Goal: Transaction & Acquisition: Purchase product/service

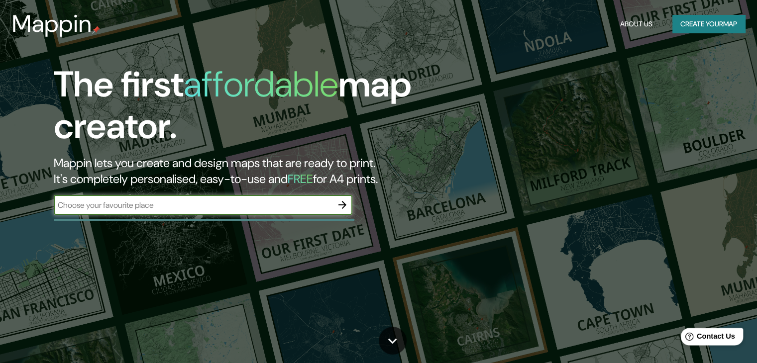
click at [708, 336] on span "Contact Us" at bounding box center [716, 336] width 38 height 8
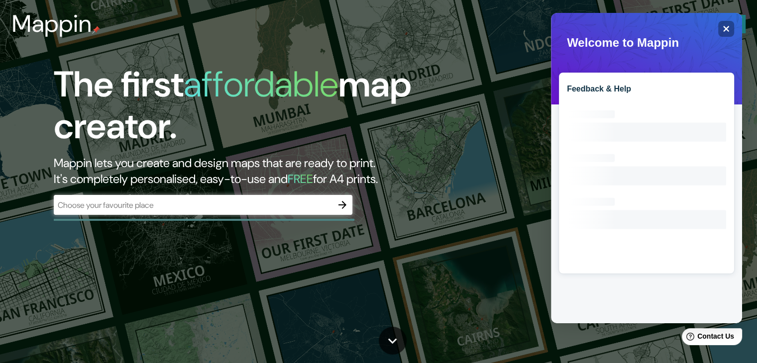
click at [502, 209] on div "The first affordable map creator. Mappin lets you create and design maps that a…" at bounding box center [378, 181] width 757 height 363
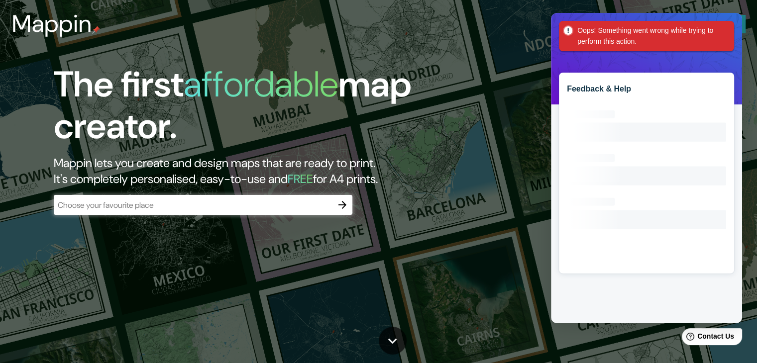
click at [289, 210] on input "text" at bounding box center [193, 205] width 279 height 11
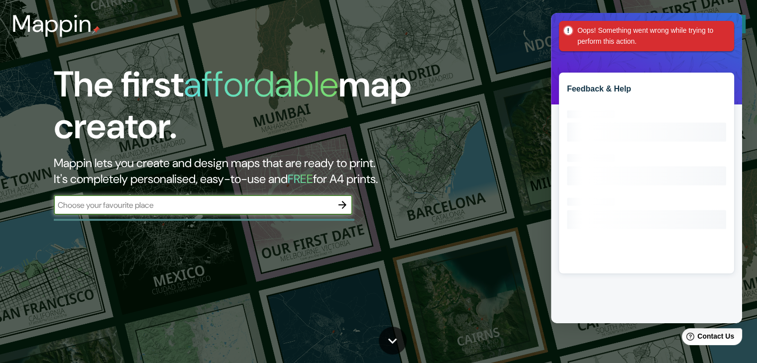
click at [419, 148] on h1 "The first affordable map creator." at bounding box center [243, 110] width 379 height 92
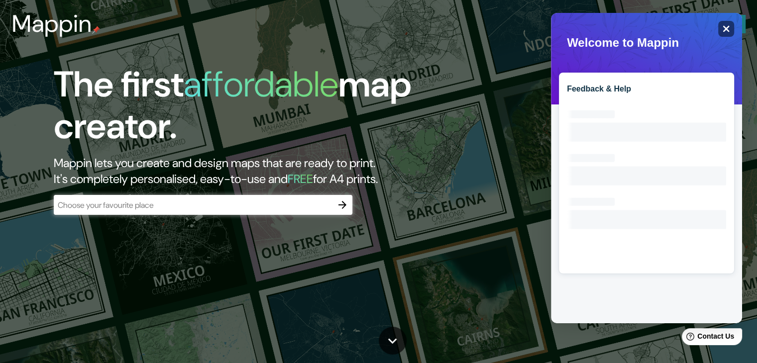
click at [721, 23] on div "Close" at bounding box center [726, 29] width 16 height 16
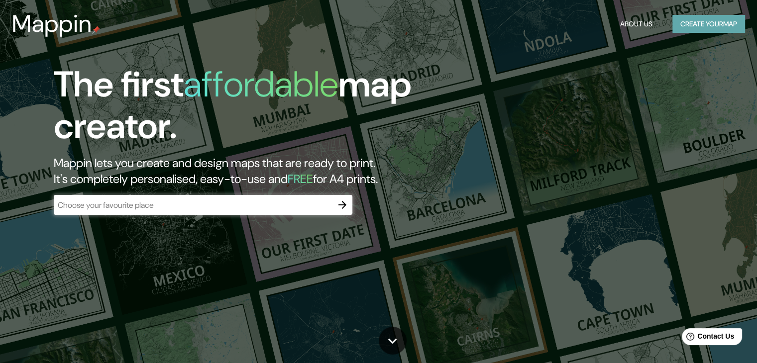
click at [717, 21] on button "Create your map" at bounding box center [708, 24] width 73 height 18
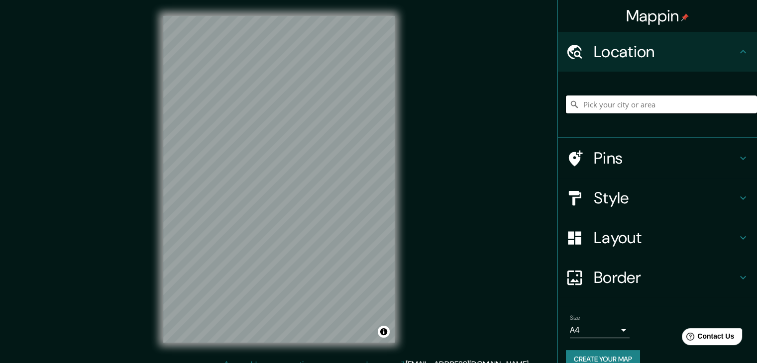
click at [614, 107] on input "Pick your city or area" at bounding box center [661, 105] width 191 height 18
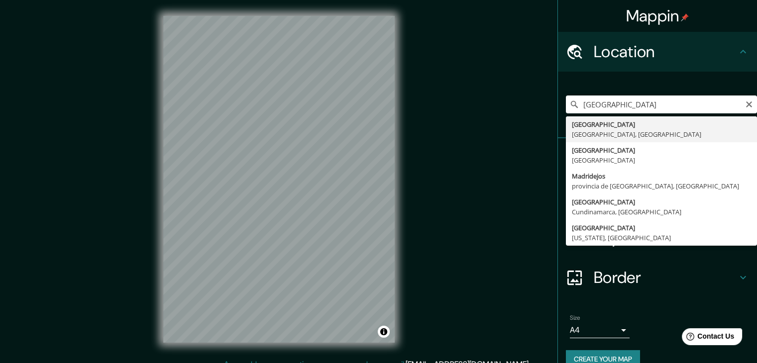
type input "[GEOGRAPHIC_DATA], [GEOGRAPHIC_DATA], [GEOGRAPHIC_DATA]"
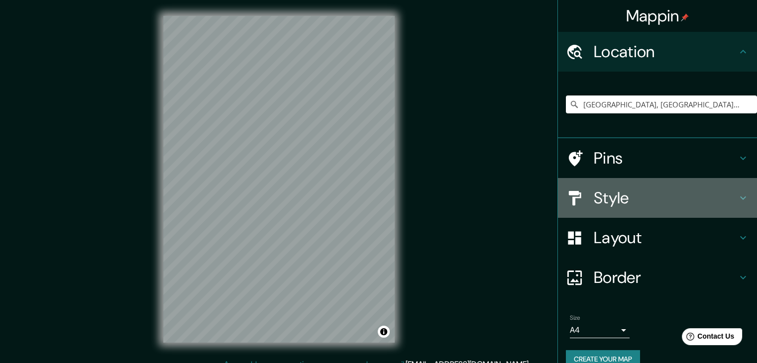
click at [625, 204] on h4 "Style" at bounding box center [665, 198] width 143 height 20
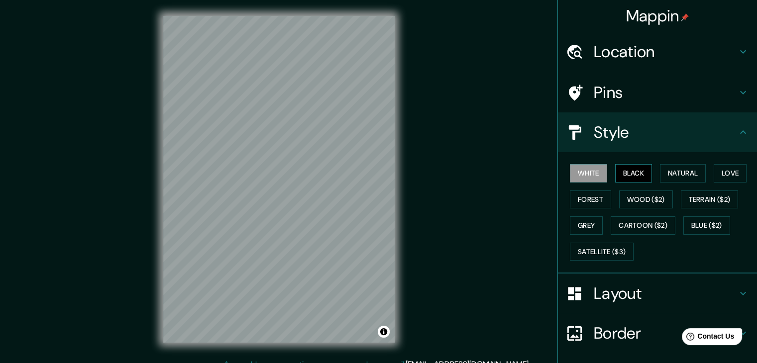
click at [631, 174] on button "Black" at bounding box center [633, 173] width 37 height 18
click at [631, 291] on h4 "Layout" at bounding box center [665, 294] width 143 height 20
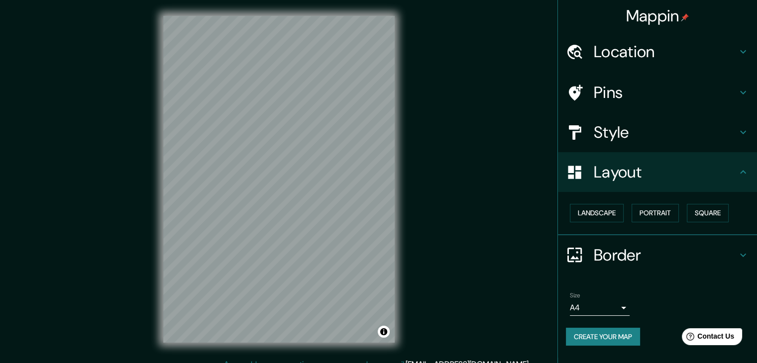
click at [624, 309] on body "Mappin Location [GEOGRAPHIC_DATA], [GEOGRAPHIC_DATA], [GEOGRAPHIC_DATA] Pins St…" at bounding box center [378, 181] width 757 height 363
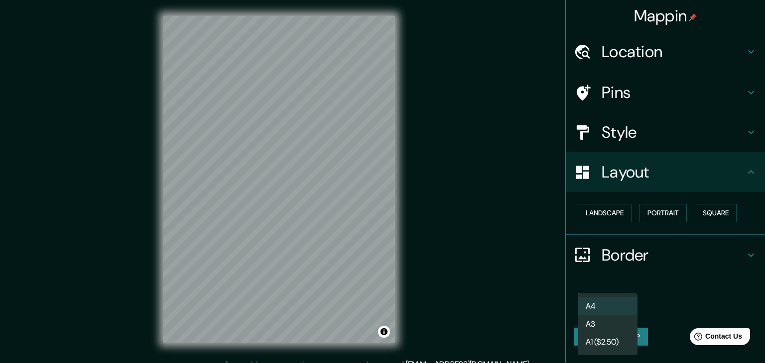
click at [613, 337] on li "A1 ($2.50)" at bounding box center [607, 342] width 60 height 18
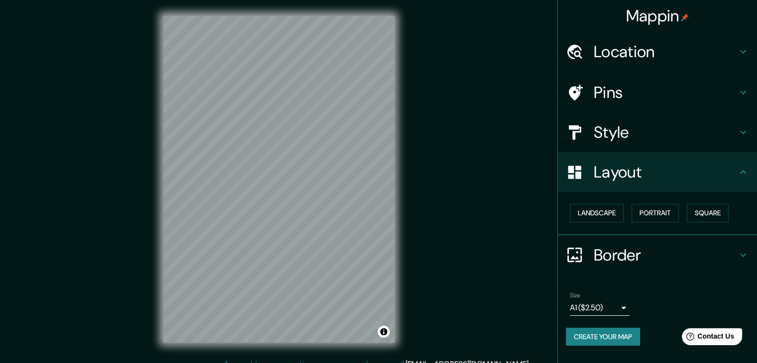
drag, startPoint x: 475, startPoint y: 256, endPoint x: 488, endPoint y: 247, distance: 15.5
click at [488, 247] on div "Mappin Location [GEOGRAPHIC_DATA], [GEOGRAPHIC_DATA], [GEOGRAPHIC_DATA] Pins St…" at bounding box center [378, 187] width 757 height 375
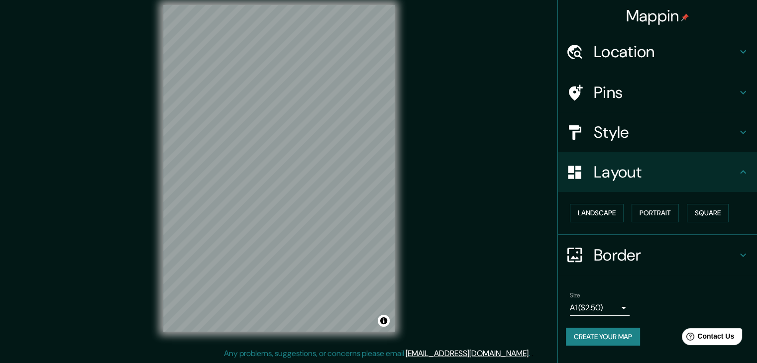
scroll to position [11, 0]
click at [641, 253] on h4 "Border" at bounding box center [665, 255] width 143 height 20
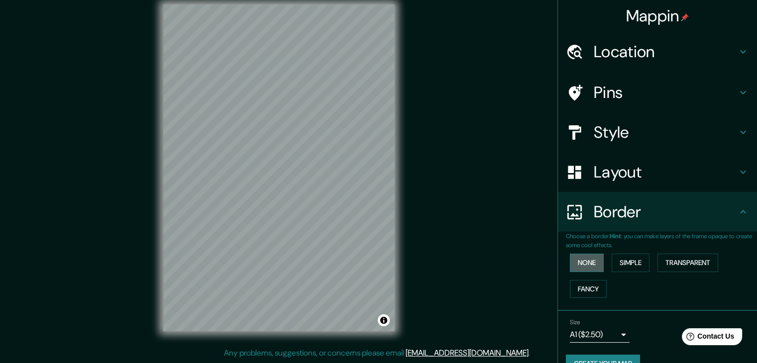
click at [580, 266] on button "None" at bounding box center [587, 263] width 34 height 18
click at [696, 317] on div "Size A1 ($2.50) a3" at bounding box center [657, 331] width 183 height 32
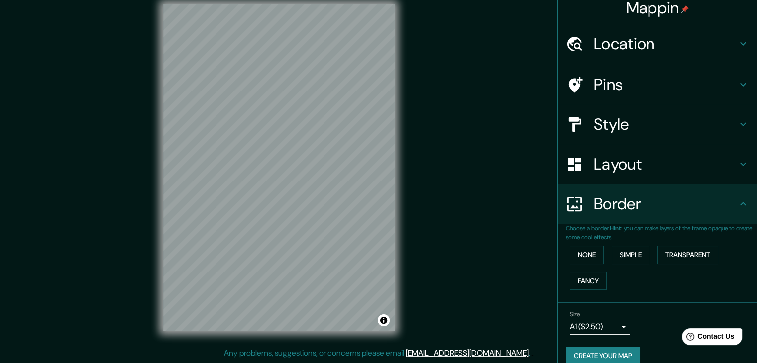
scroll to position [21, 0]
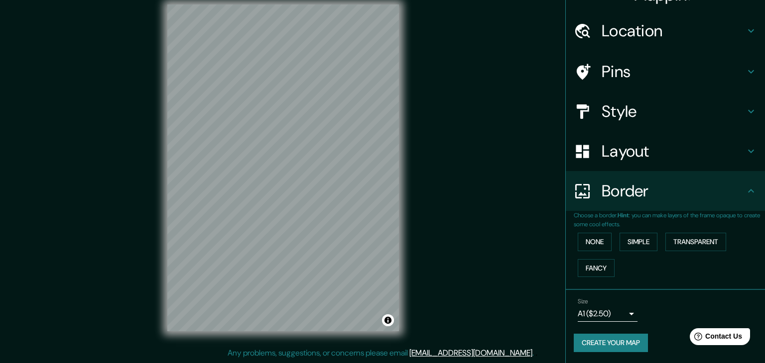
click at [607, 309] on body "Mappin Location [GEOGRAPHIC_DATA], [GEOGRAPHIC_DATA], [GEOGRAPHIC_DATA] Pins St…" at bounding box center [382, 170] width 765 height 363
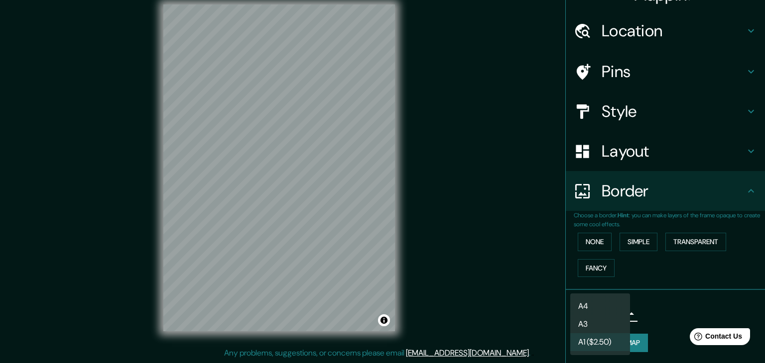
click at [607, 307] on li "A4" at bounding box center [600, 307] width 60 height 18
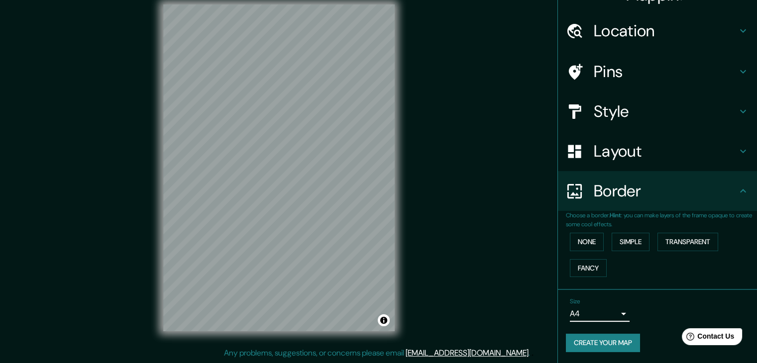
click at [620, 343] on button "Create your map" at bounding box center [603, 343] width 74 height 18
drag, startPoint x: 418, startPoint y: 204, endPoint x: 442, endPoint y: 233, distance: 37.9
click at [449, 234] on div "Mappin Location [GEOGRAPHIC_DATA], [GEOGRAPHIC_DATA], [GEOGRAPHIC_DATA] Pins St…" at bounding box center [378, 176] width 757 height 375
click at [638, 188] on h4 "Border" at bounding box center [665, 191] width 143 height 20
click at [641, 189] on h4 "Border" at bounding box center [665, 191] width 143 height 20
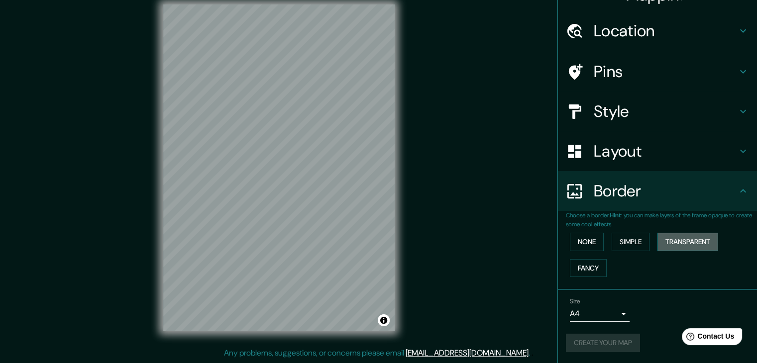
click at [686, 242] on button "Transparent" at bounding box center [688, 242] width 61 height 18
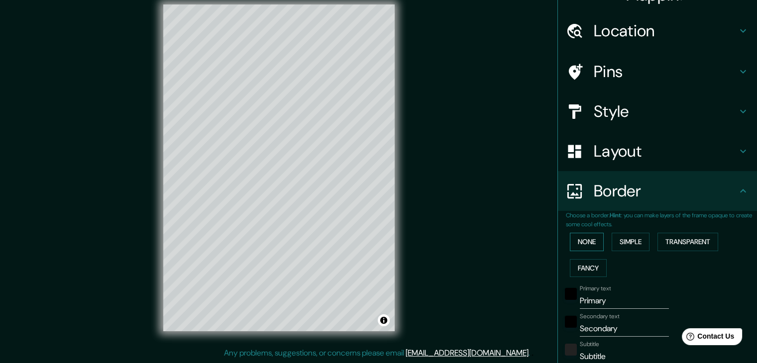
click at [577, 246] on button "None" at bounding box center [587, 242] width 34 height 18
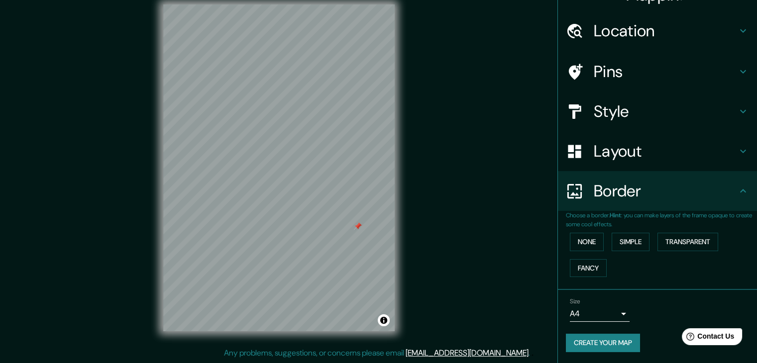
click at [427, 166] on div "Mappin Location [GEOGRAPHIC_DATA], [GEOGRAPHIC_DATA], [GEOGRAPHIC_DATA] Pins St…" at bounding box center [378, 176] width 757 height 375
click at [658, 159] on h4 "Layout" at bounding box center [665, 151] width 143 height 20
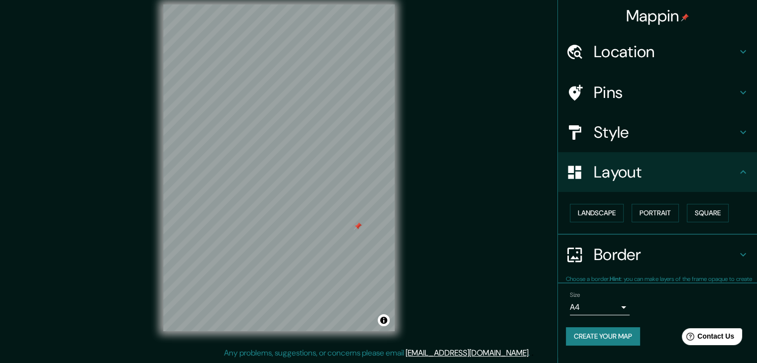
scroll to position [0, 0]
click at [623, 306] on body "Mappin Location [GEOGRAPHIC_DATA], [GEOGRAPHIC_DATA], [GEOGRAPHIC_DATA] Pins St…" at bounding box center [378, 170] width 757 height 363
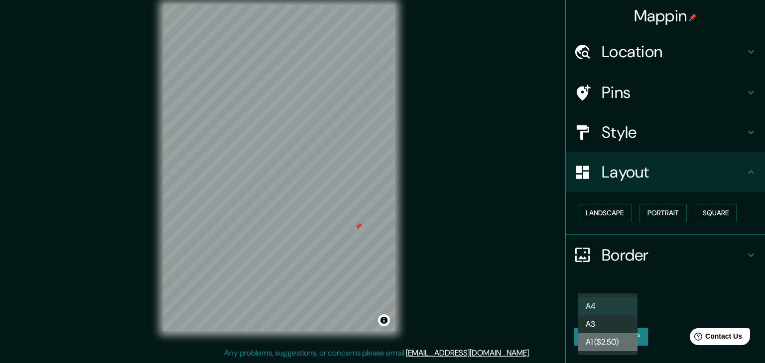
click at [613, 335] on li "A1 ($2.50)" at bounding box center [607, 342] width 60 height 18
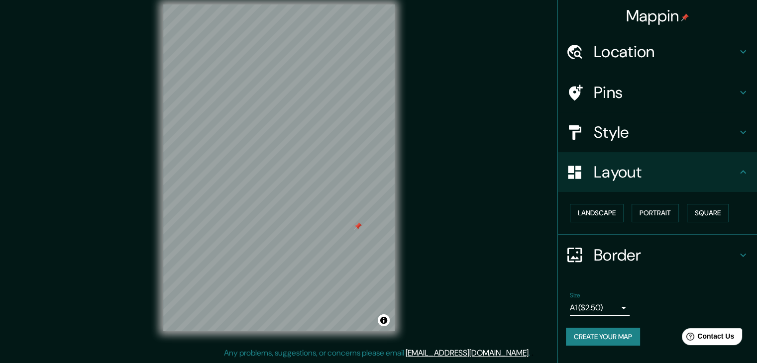
click at [618, 334] on button "Create your map" at bounding box center [603, 337] width 74 height 18
click at [617, 308] on body "Mappin Location [GEOGRAPHIC_DATA], [GEOGRAPHIC_DATA], [GEOGRAPHIC_DATA] Pins St…" at bounding box center [378, 170] width 757 height 363
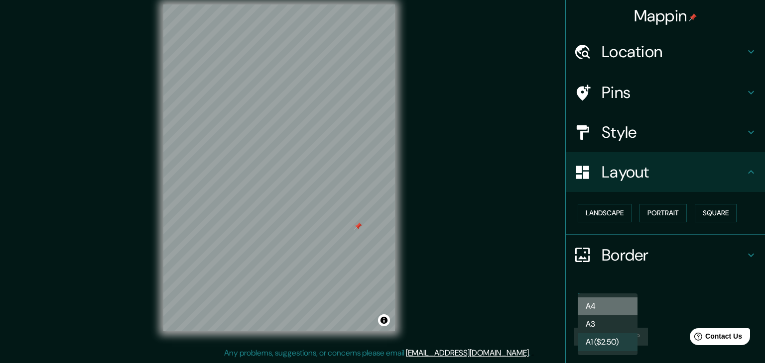
click at [610, 307] on li "A4" at bounding box center [607, 307] width 60 height 18
type input "single"
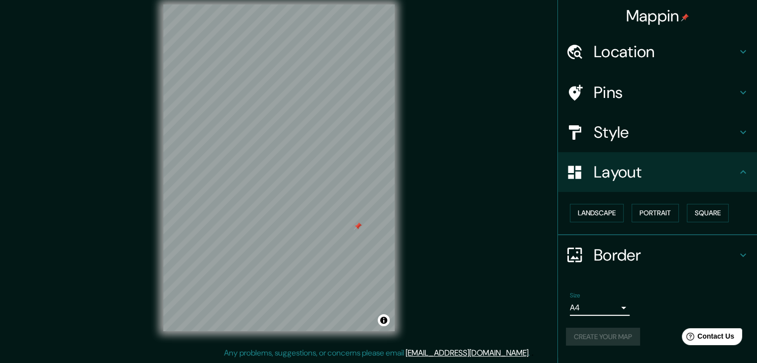
click at [665, 285] on li "Size A4 single Create your map" at bounding box center [657, 321] width 199 height 74
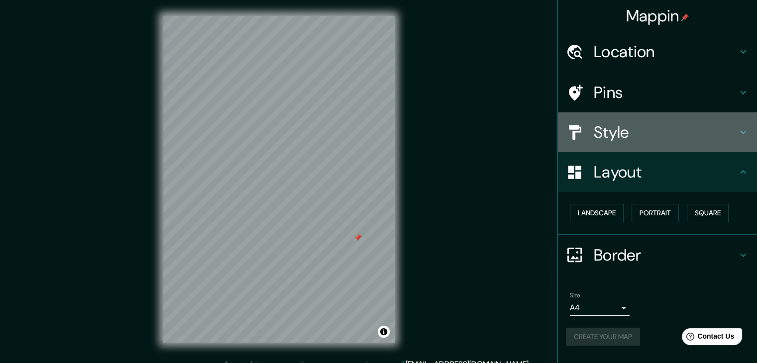
click at [637, 134] on h4 "Style" at bounding box center [665, 132] width 143 height 20
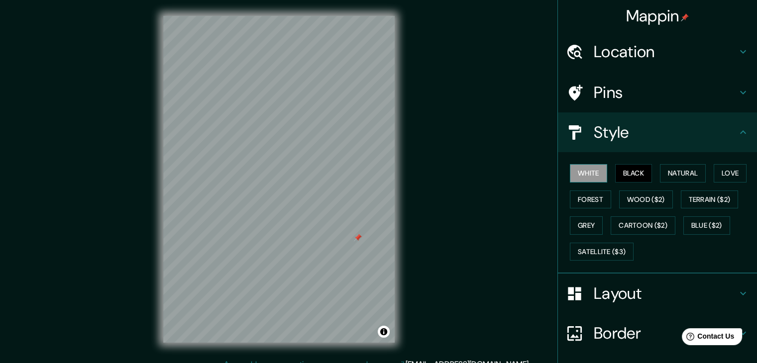
click at [582, 168] on button "White" at bounding box center [588, 173] width 37 height 18
click at [639, 199] on button "Wood ($2)" at bounding box center [646, 200] width 54 height 18
click at [626, 174] on button "Black" at bounding box center [633, 173] width 37 height 18
click at [681, 169] on button "Natural" at bounding box center [683, 173] width 46 height 18
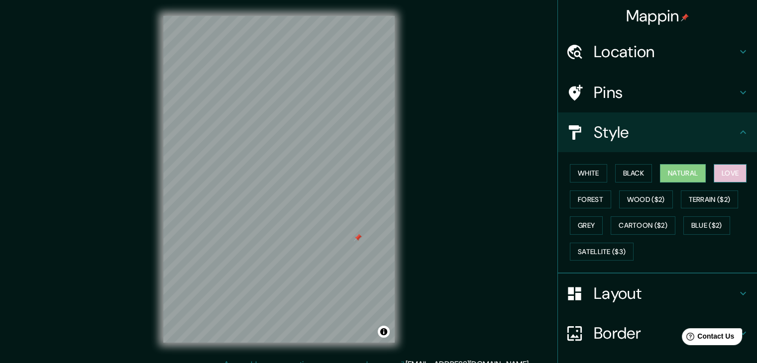
click at [724, 172] on button "Love" at bounding box center [730, 173] width 33 height 18
click at [715, 221] on button "Blue ($2)" at bounding box center [706, 226] width 47 height 18
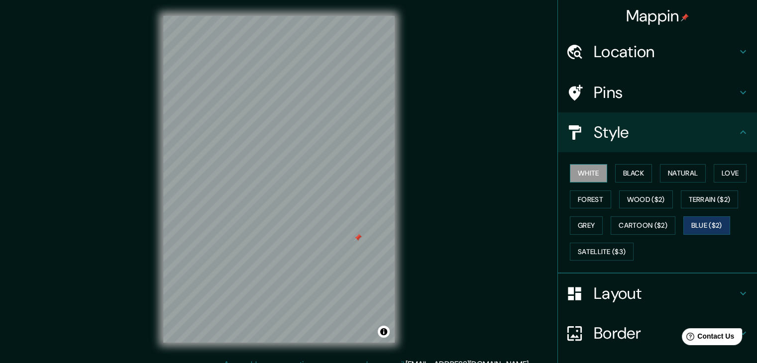
click at [592, 172] on button "White" at bounding box center [588, 173] width 37 height 18
click at [629, 177] on button "Black" at bounding box center [633, 173] width 37 height 18
click at [602, 128] on h4 "Style" at bounding box center [665, 132] width 143 height 20
click at [579, 174] on button "White" at bounding box center [588, 173] width 37 height 18
click at [381, 332] on button "Toggle attribution" at bounding box center [384, 332] width 12 height 12
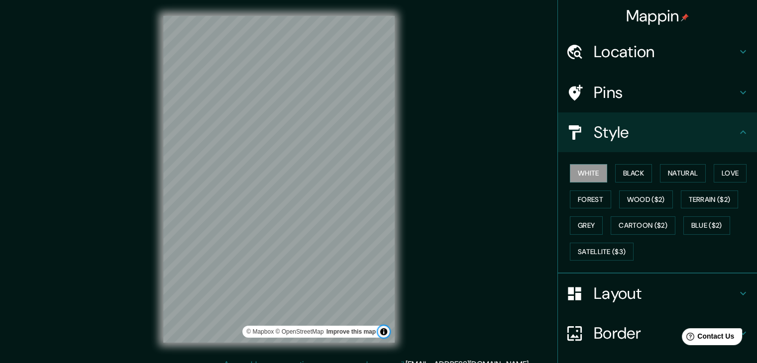
click at [382, 331] on button "Toggle attribution" at bounding box center [384, 332] width 12 height 12
drag, startPoint x: 401, startPoint y: 176, endPoint x: 404, endPoint y: 208, distance: 32.5
click at [404, 208] on div "© Mapbox © OpenStreetMap Improve this map" at bounding box center [278, 179] width 263 height 359
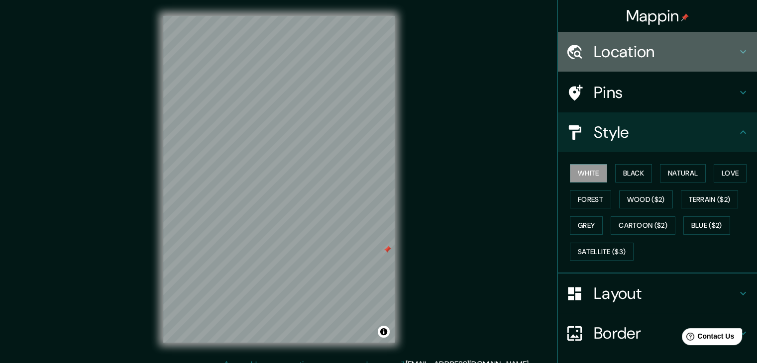
click at [654, 55] on h4 "Location" at bounding box center [665, 52] width 143 height 20
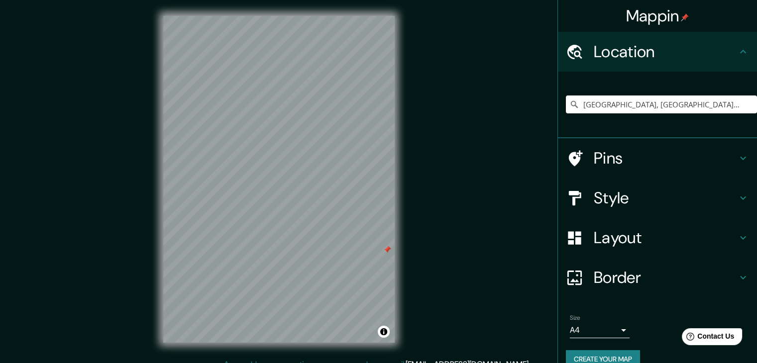
click at [654, 55] on h4 "Location" at bounding box center [665, 52] width 143 height 20
click at [631, 158] on h4 "Pins" at bounding box center [665, 158] width 143 height 20
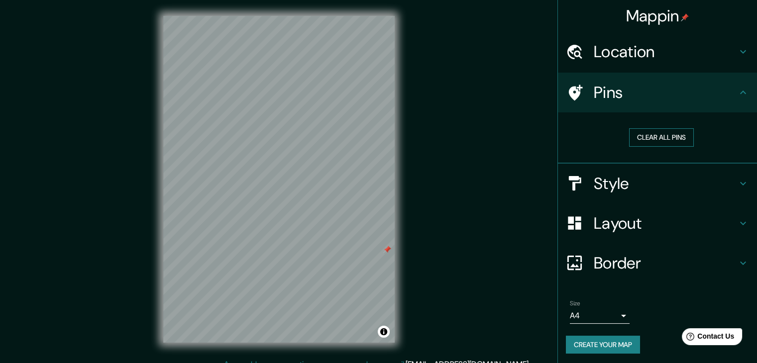
click at [660, 135] on button "Clear all pins" at bounding box center [661, 137] width 65 height 18
click at [627, 193] on div "Style" at bounding box center [657, 184] width 199 height 40
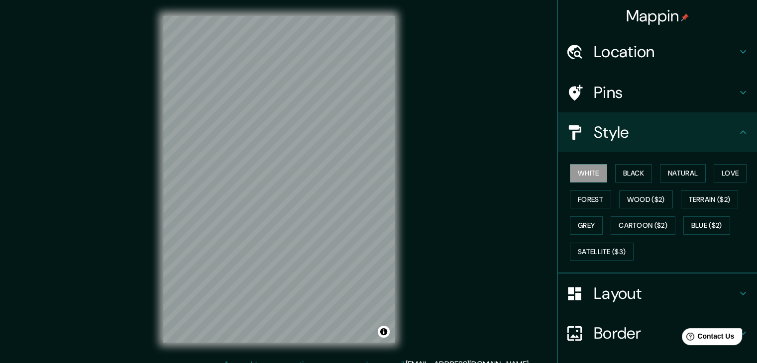
click at [623, 163] on div "White Black Natural Love Forest Wood ($2) Terrain ($2) Grey Cartoon ($2) Blue (…" at bounding box center [661, 212] width 191 height 105
click at [626, 175] on button "Black" at bounding box center [633, 173] width 37 height 18
drag, startPoint x: 395, startPoint y: 188, endPoint x: 453, endPoint y: 202, distance: 60.3
click at [445, 202] on div "Mappin Location [GEOGRAPHIC_DATA], [GEOGRAPHIC_DATA], [GEOGRAPHIC_DATA] Pins St…" at bounding box center [378, 187] width 757 height 375
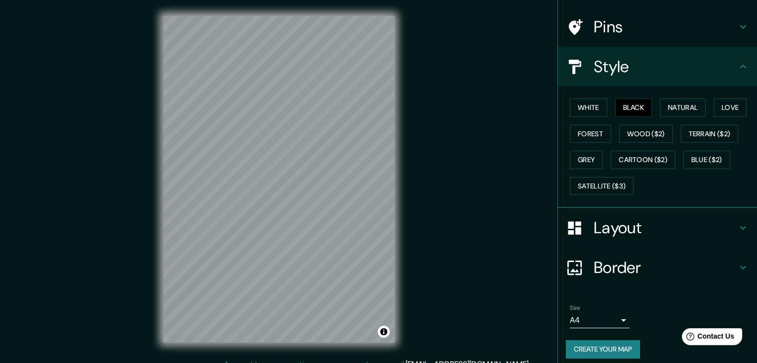
scroll to position [72, 0]
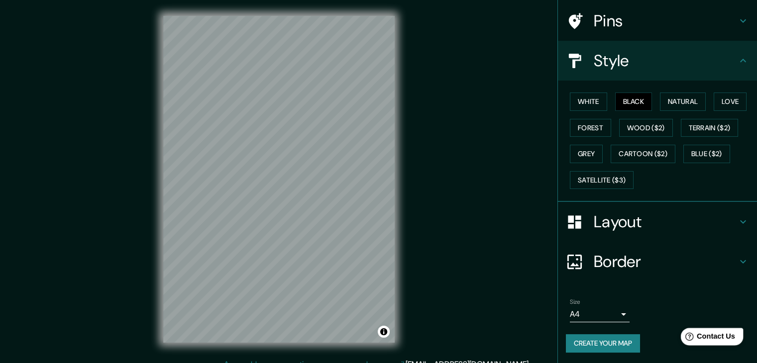
click at [721, 335] on span "Contact Us" at bounding box center [716, 336] width 38 height 8
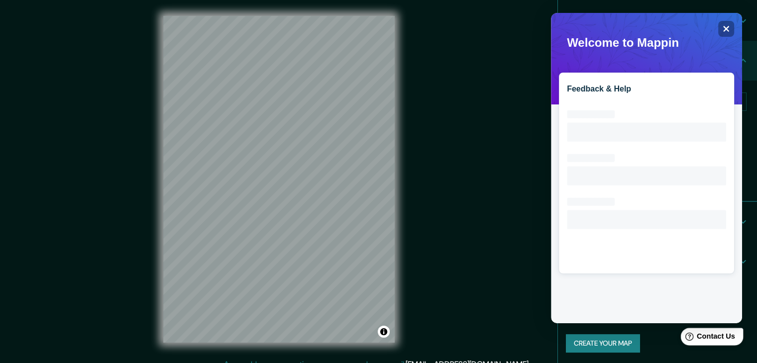
scroll to position [0, 0]
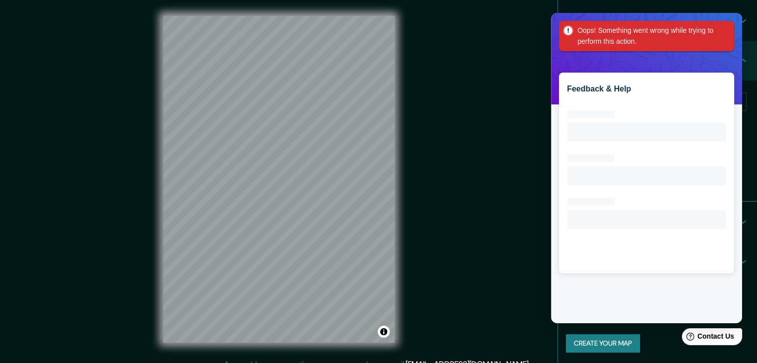
click at [478, 162] on div "Mappin Location [GEOGRAPHIC_DATA], [GEOGRAPHIC_DATA], [GEOGRAPHIC_DATA] Pins St…" at bounding box center [378, 187] width 757 height 375
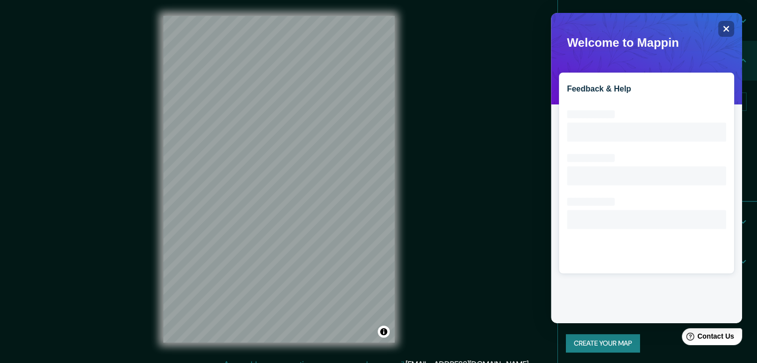
click at [508, 297] on div "Mappin Location [GEOGRAPHIC_DATA], [GEOGRAPHIC_DATA], [GEOGRAPHIC_DATA] Pins St…" at bounding box center [378, 187] width 757 height 375
click at [727, 25] on icon "Close" at bounding box center [725, 28] width 7 height 7
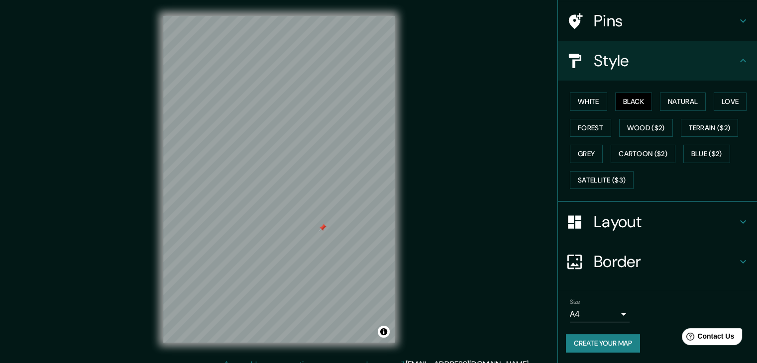
click at [480, 198] on div "Mappin Location [GEOGRAPHIC_DATA], [GEOGRAPHIC_DATA], [GEOGRAPHIC_DATA] Pins St…" at bounding box center [378, 187] width 757 height 375
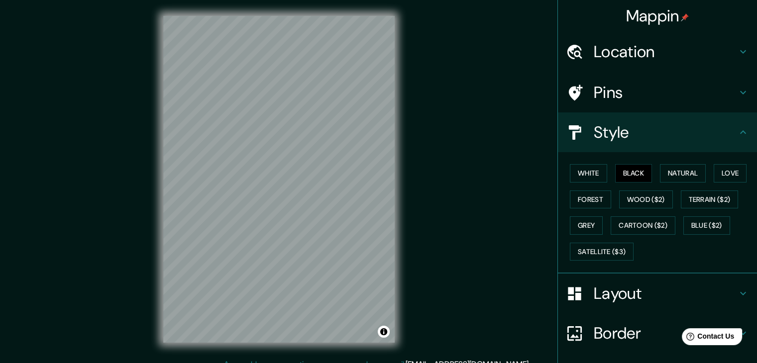
click at [666, 292] on h4 "Layout" at bounding box center [665, 294] width 143 height 20
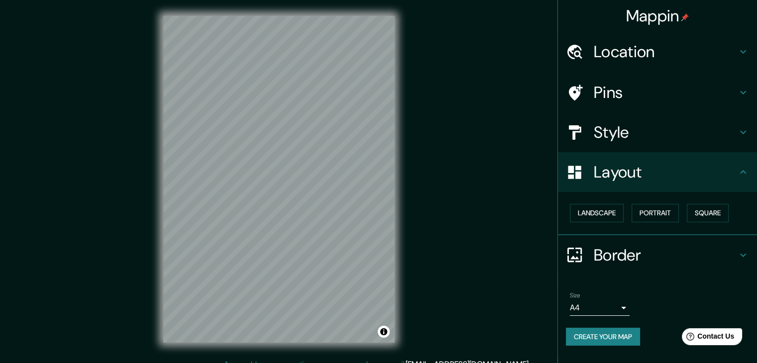
click at [627, 124] on h4 "Style" at bounding box center [665, 132] width 143 height 20
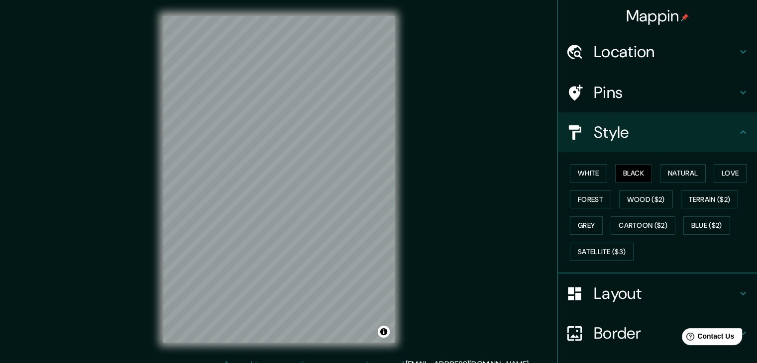
click at [639, 50] on h4 "Location" at bounding box center [665, 52] width 143 height 20
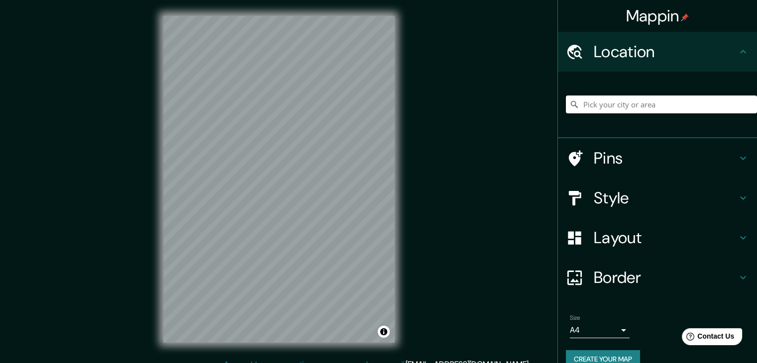
click at [607, 103] on input "Pick your city or area" at bounding box center [661, 105] width 191 height 18
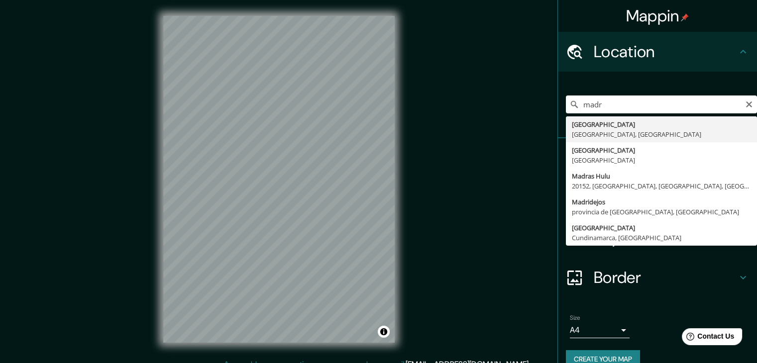
type input "[GEOGRAPHIC_DATA], [GEOGRAPHIC_DATA], [GEOGRAPHIC_DATA]"
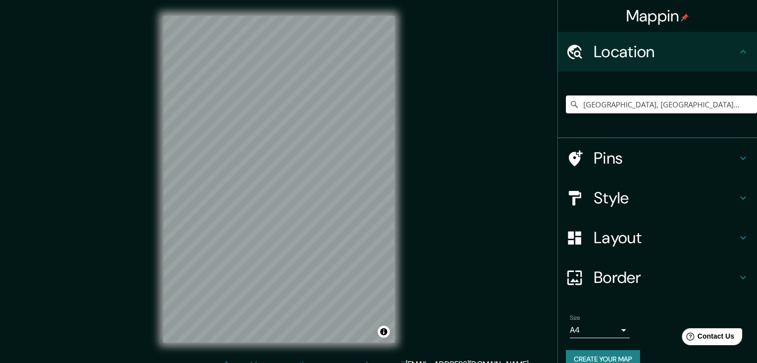
click at [632, 199] on h4 "Style" at bounding box center [665, 198] width 143 height 20
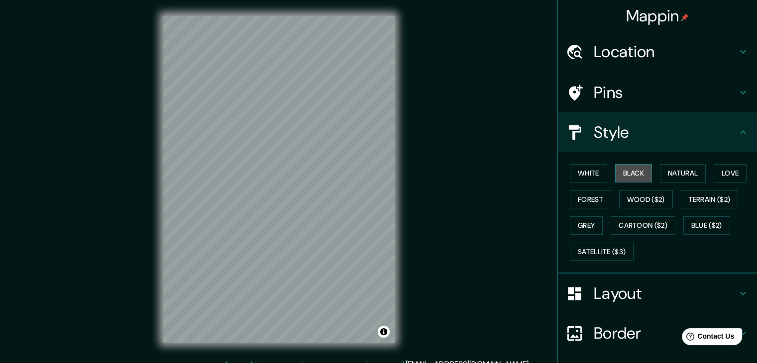
click at [635, 172] on button "Black" at bounding box center [633, 173] width 37 height 18
click at [579, 172] on button "White" at bounding box center [588, 173] width 37 height 18
click at [631, 168] on button "Black" at bounding box center [633, 173] width 37 height 18
click at [636, 172] on button "Black" at bounding box center [633, 173] width 37 height 18
click at [586, 170] on button "White" at bounding box center [588, 173] width 37 height 18
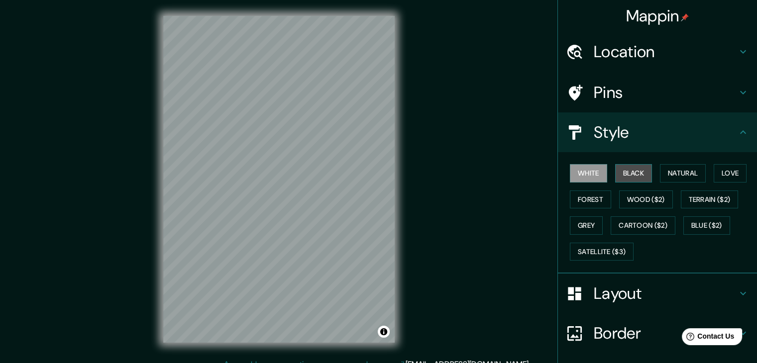
click at [625, 166] on button "Black" at bounding box center [633, 173] width 37 height 18
click at [631, 136] on h4 "Style" at bounding box center [665, 132] width 143 height 20
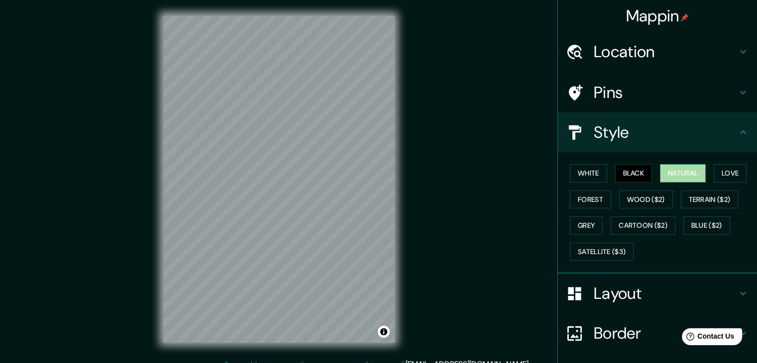
click at [691, 170] on button "Natural" at bounding box center [683, 173] width 46 height 18
click at [727, 169] on button "Love" at bounding box center [730, 173] width 33 height 18
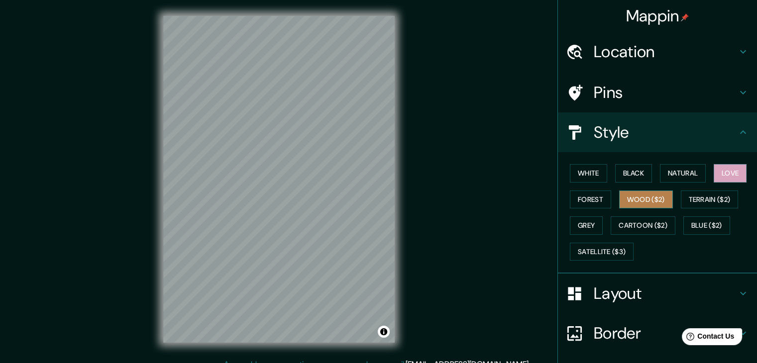
drag, startPoint x: 653, startPoint y: 202, endPoint x: 644, endPoint y: 202, distance: 9.0
click at [652, 202] on button "Wood ($2)" at bounding box center [646, 200] width 54 height 18
click at [578, 198] on button "Forest" at bounding box center [590, 200] width 41 height 18
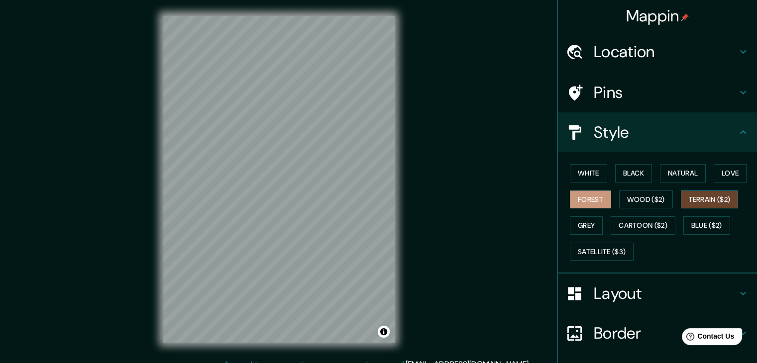
click at [723, 196] on button "Terrain ($2)" at bounding box center [710, 200] width 58 height 18
click at [587, 222] on button "Grey" at bounding box center [586, 226] width 33 height 18
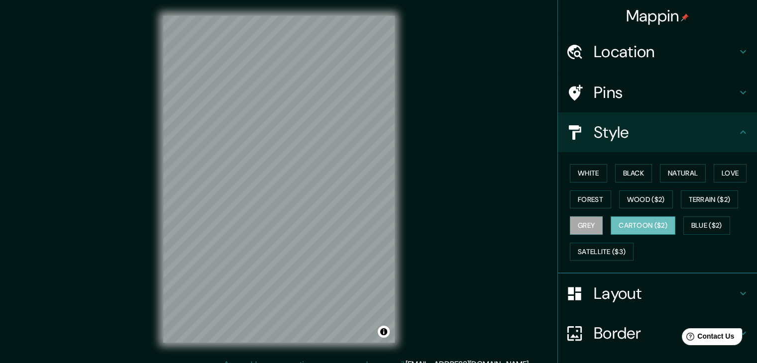
click at [622, 221] on button "Cartoon ($2)" at bounding box center [643, 226] width 65 height 18
click at [716, 220] on button "Blue ($2)" at bounding box center [706, 226] width 47 height 18
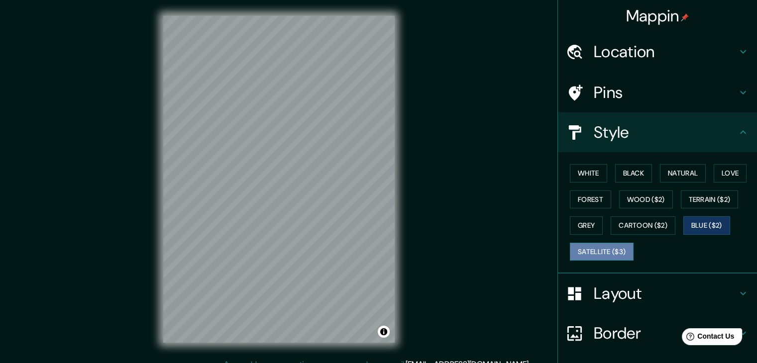
click at [589, 253] on button "Satellite ($3)" at bounding box center [602, 252] width 64 height 18
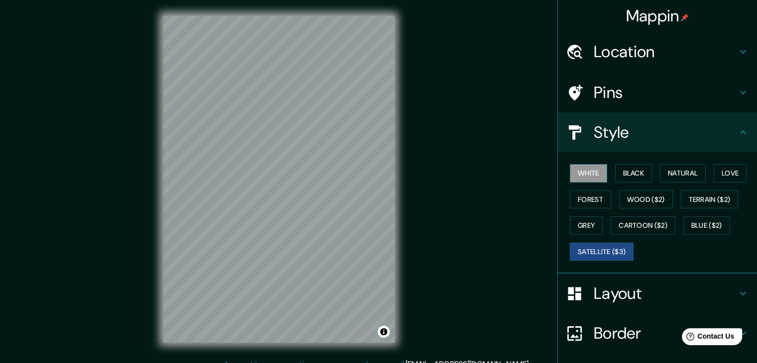
click at [584, 175] on button "White" at bounding box center [588, 173] width 37 height 18
click at [625, 177] on button "Black" at bounding box center [633, 173] width 37 height 18
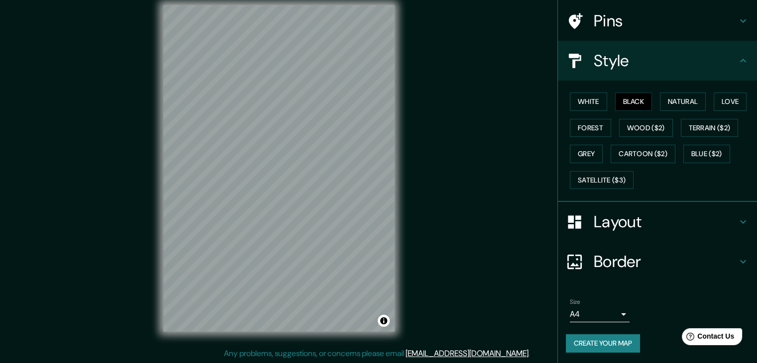
scroll to position [11, 0]
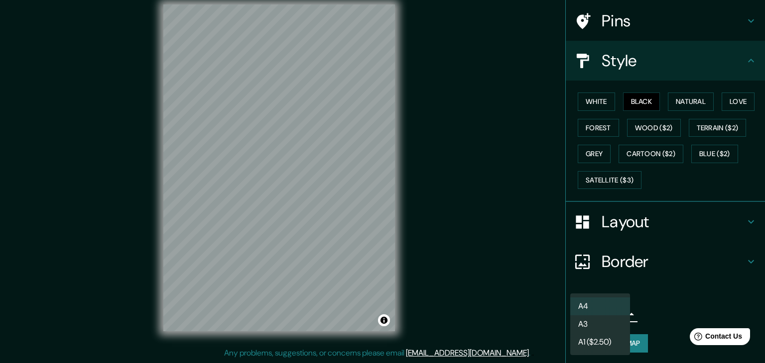
click at [615, 318] on body "Mappin Location [GEOGRAPHIC_DATA], [GEOGRAPHIC_DATA], [GEOGRAPHIC_DATA] Pins St…" at bounding box center [382, 170] width 765 height 363
click at [607, 321] on li "A3" at bounding box center [600, 325] width 60 height 18
type input "a4"
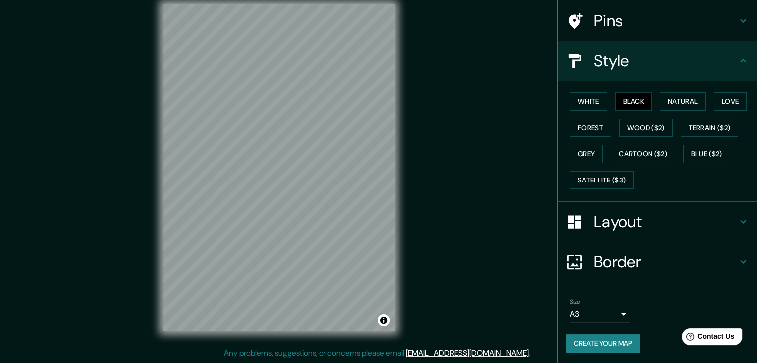
click at [653, 288] on ul "Location [GEOGRAPHIC_DATA], [GEOGRAPHIC_DATA], [GEOGRAPHIC_DATA] Pins Style Whi…" at bounding box center [657, 162] width 199 height 405
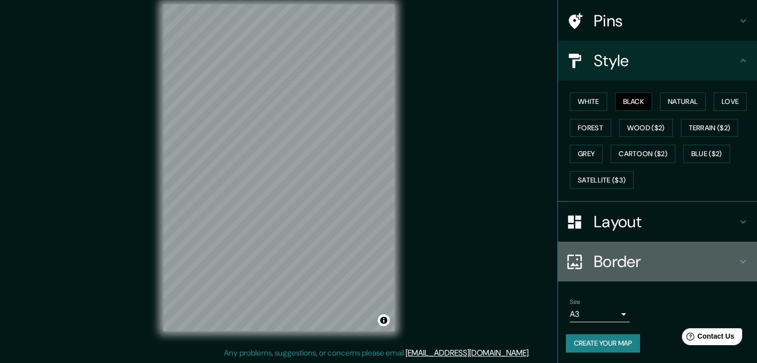
click at [633, 263] on h4 "Border" at bounding box center [665, 262] width 143 height 20
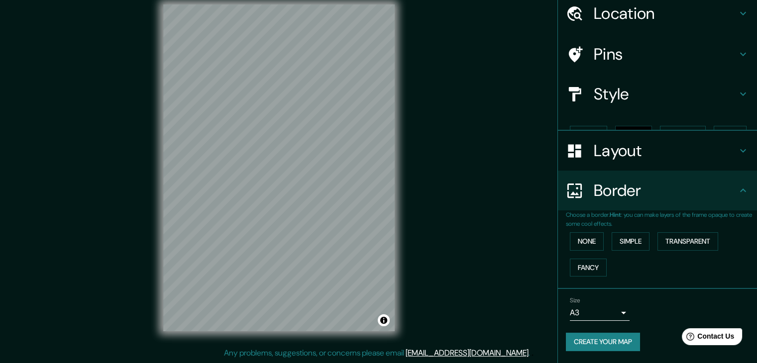
scroll to position [21, 0]
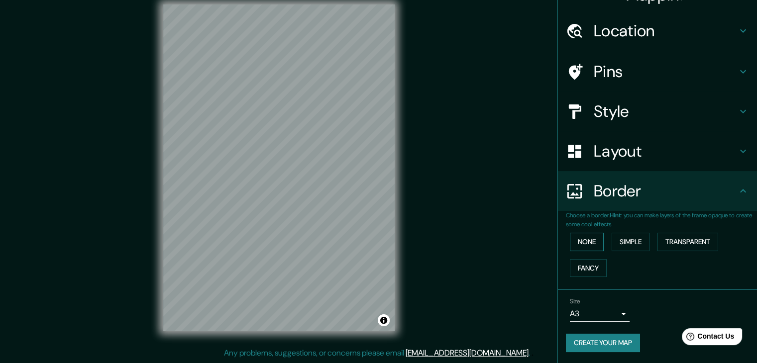
click at [587, 241] on button "None" at bounding box center [587, 242] width 34 height 18
click at [623, 243] on button "Simple" at bounding box center [631, 242] width 38 height 18
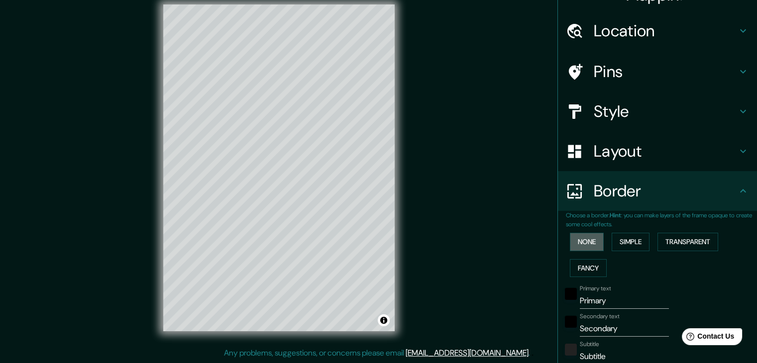
drag, startPoint x: 578, startPoint y: 243, endPoint x: 599, endPoint y: 244, distance: 20.9
click at [577, 243] on button "None" at bounding box center [587, 242] width 34 height 18
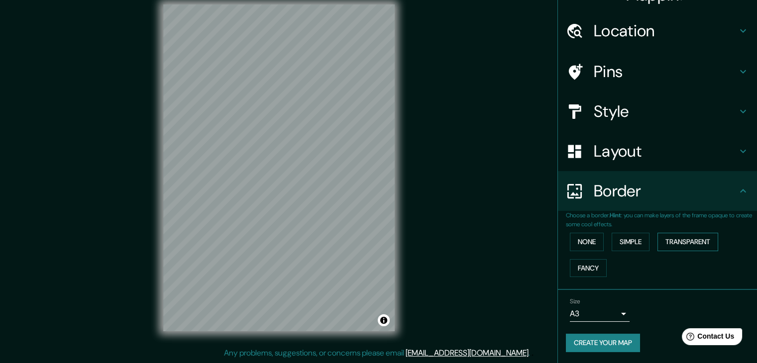
click at [695, 244] on button "Transparent" at bounding box center [688, 242] width 61 height 18
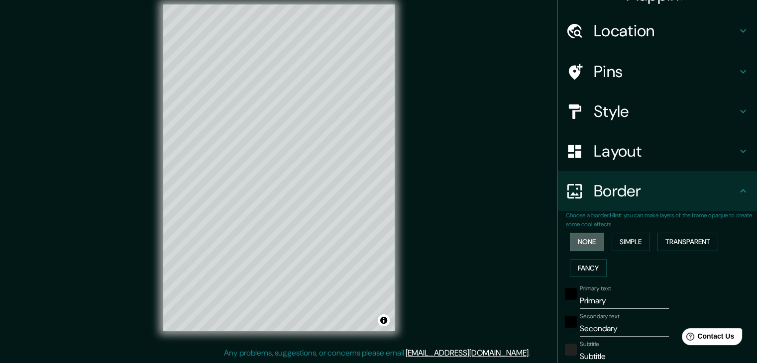
click at [585, 243] on button "None" at bounding box center [587, 242] width 34 height 18
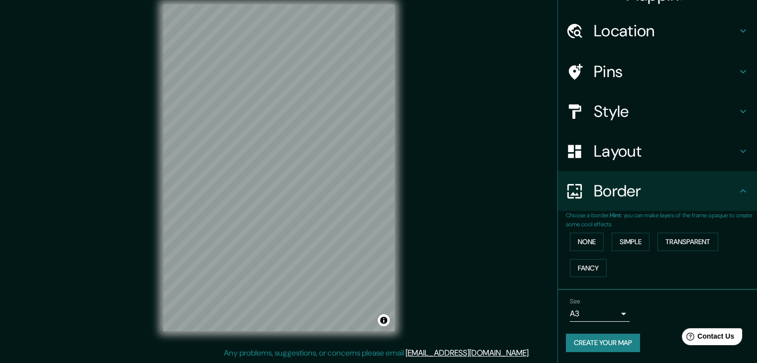
click at [603, 346] on button "Create your map" at bounding box center [603, 343] width 74 height 18
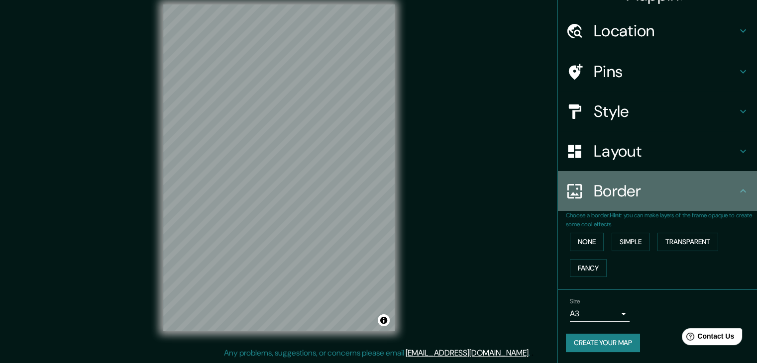
click at [691, 182] on h4 "Border" at bounding box center [665, 191] width 143 height 20
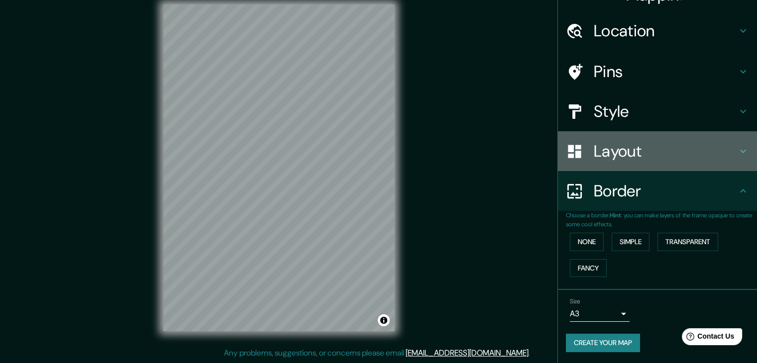
click at [683, 156] on h4 "Layout" at bounding box center [665, 151] width 143 height 20
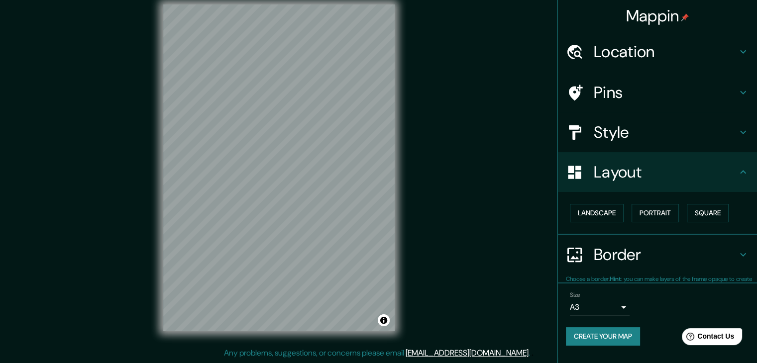
scroll to position [0, 0]
click at [607, 217] on button "Landscape" at bounding box center [597, 213] width 54 height 18
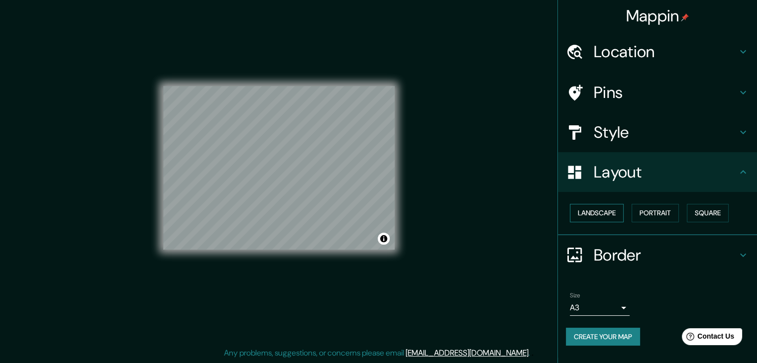
click at [607, 215] on button "Landscape" at bounding box center [597, 213] width 54 height 18
click at [650, 129] on h4 "Style" at bounding box center [665, 132] width 143 height 20
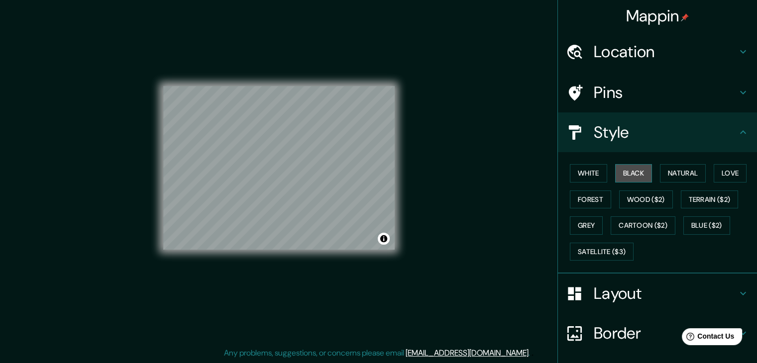
click at [628, 170] on button "Black" at bounding box center [633, 173] width 37 height 18
click at [437, 126] on div "Mappin Location [GEOGRAPHIC_DATA], [GEOGRAPHIC_DATA], [GEOGRAPHIC_DATA] Pins St…" at bounding box center [378, 176] width 757 height 375
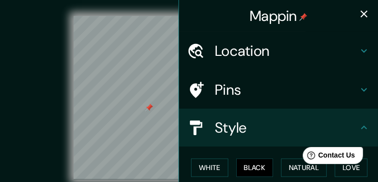
click at [361, 15] on icon "button" at bounding box center [364, 13] width 7 height 7
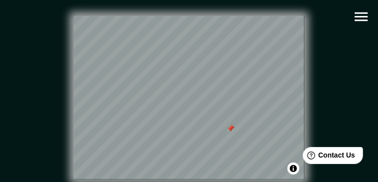
click at [359, 20] on icon "button" at bounding box center [361, 16] width 13 height 9
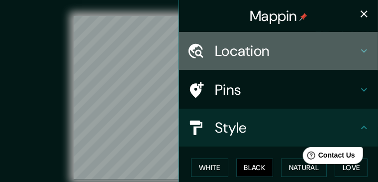
click at [249, 50] on h4 "Location" at bounding box center [286, 51] width 143 height 18
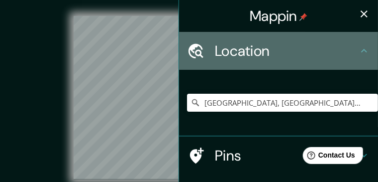
click at [351, 45] on h4 "Location" at bounding box center [286, 51] width 143 height 18
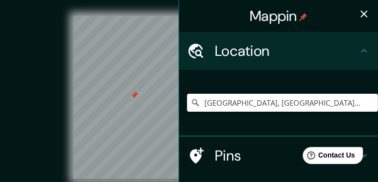
click at [134, 97] on div at bounding box center [134, 95] width 8 height 8
click at [364, 9] on icon "button" at bounding box center [364, 14] width 12 height 12
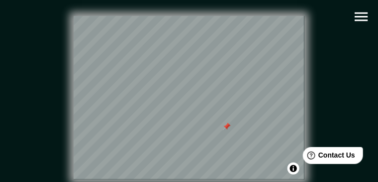
click at [227, 129] on div at bounding box center [227, 126] width 8 height 8
